Goal: Task Accomplishment & Management: Manage account settings

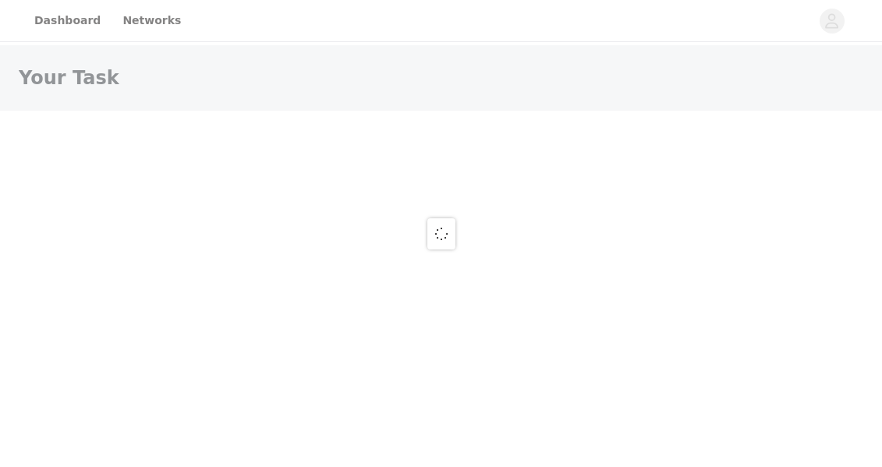
click at [64, 19] on div at bounding box center [441, 233] width 882 height 467
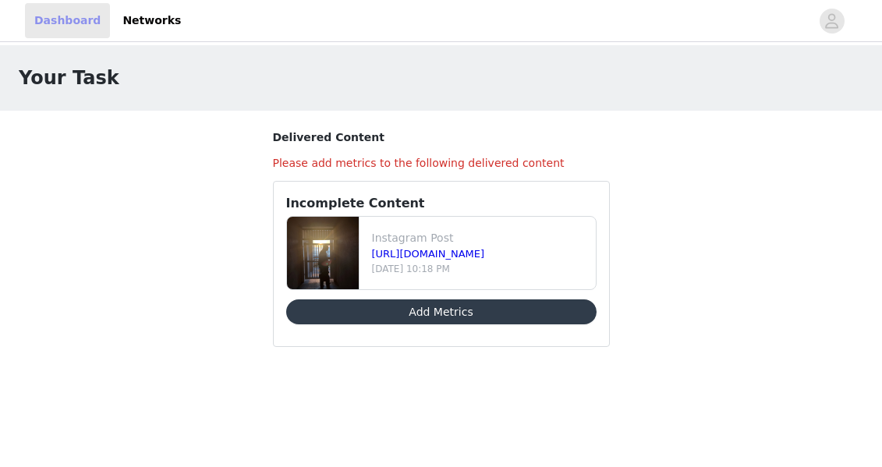
click at [64, 19] on link "Dashboard" at bounding box center [67, 20] width 85 height 35
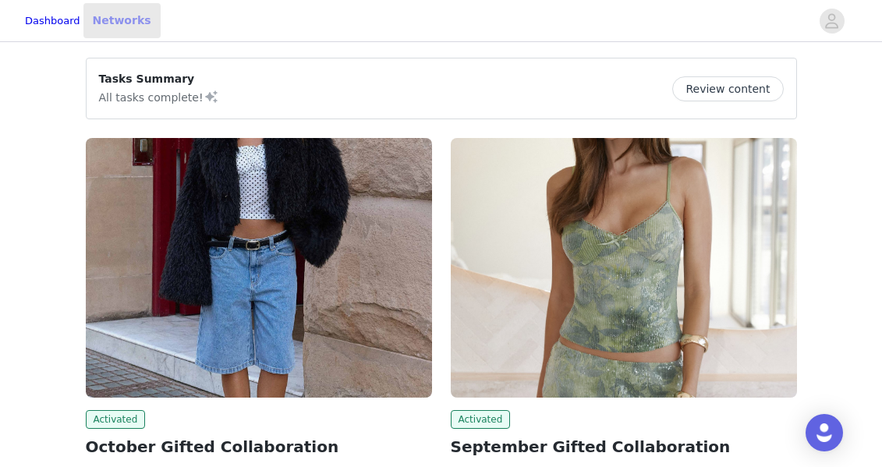
click at [146, 19] on link "Networks" at bounding box center [121, 20] width 77 height 35
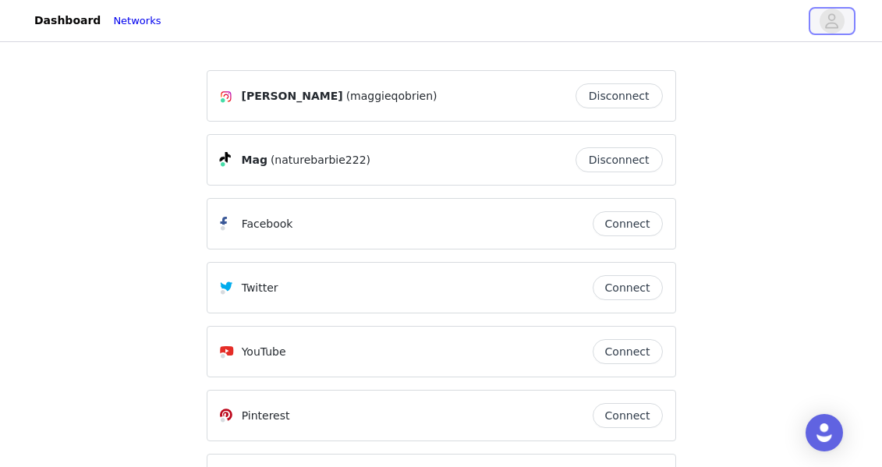
click at [832, 26] on icon "avatar" at bounding box center [831, 21] width 15 height 25
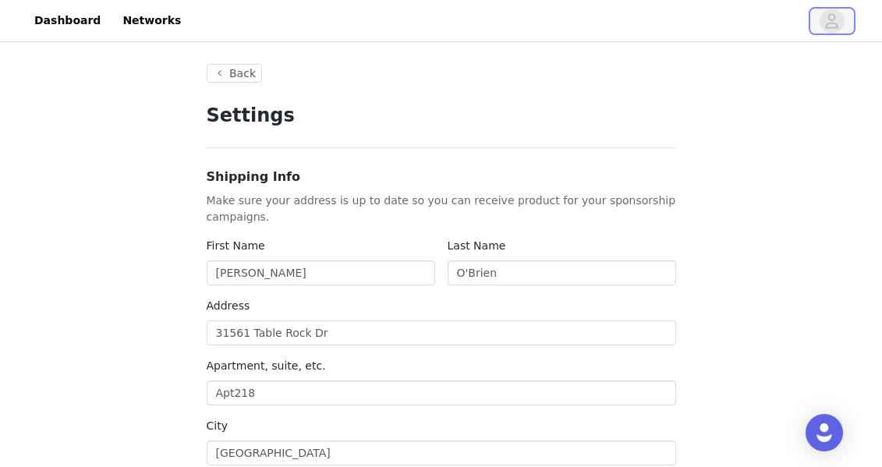
type input "+1 ([GEOGRAPHIC_DATA])"
click at [832, 27] on icon "avatar" at bounding box center [832, 20] width 13 height 15
click at [83, 20] on link "Dashboard" at bounding box center [67, 20] width 85 height 35
type input "+1 ([GEOGRAPHIC_DATA])"
